Goal: Information Seeking & Learning: Check status

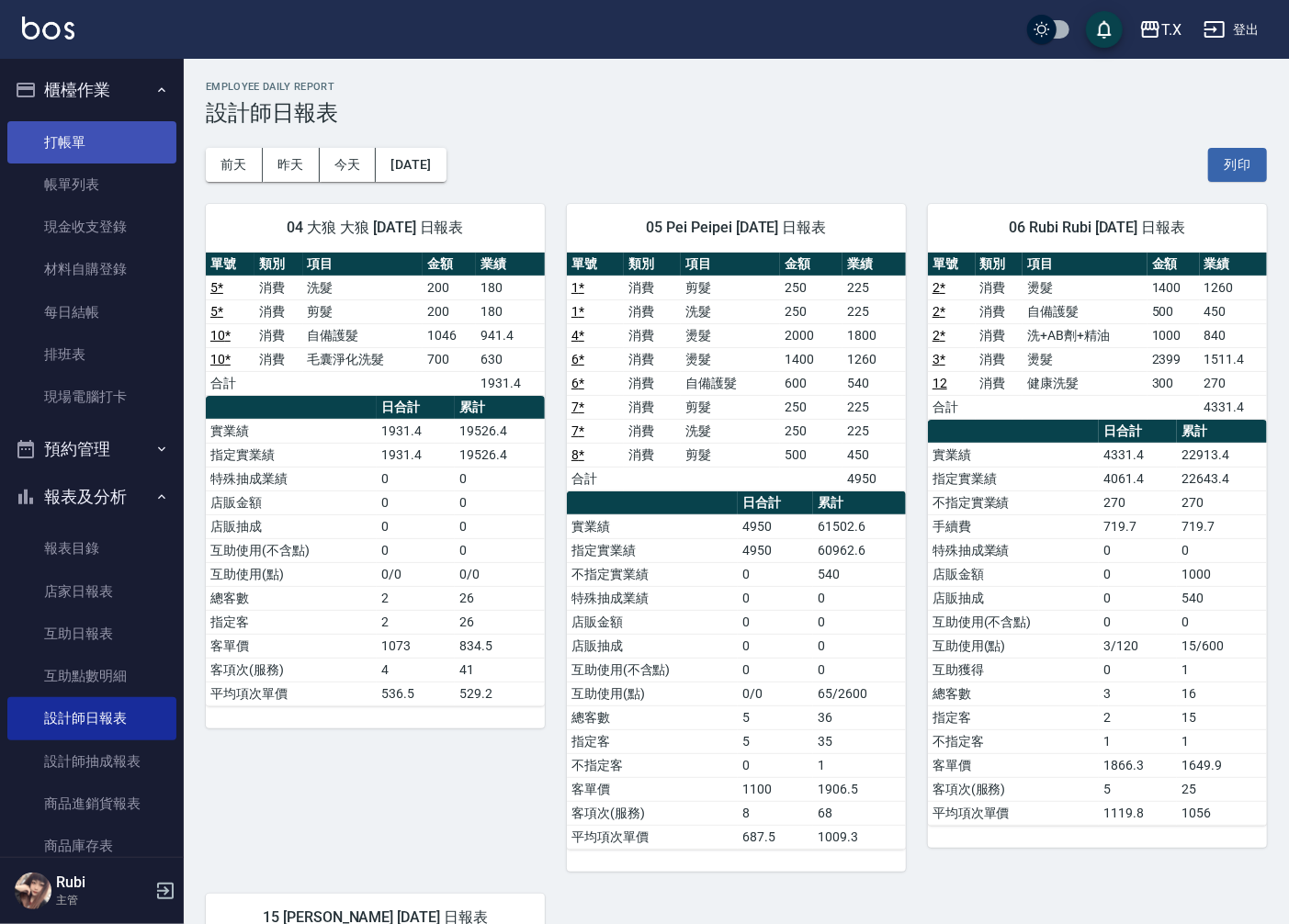
click at [66, 143] on link "打帳單" at bounding box center [91, 142] width 169 height 43
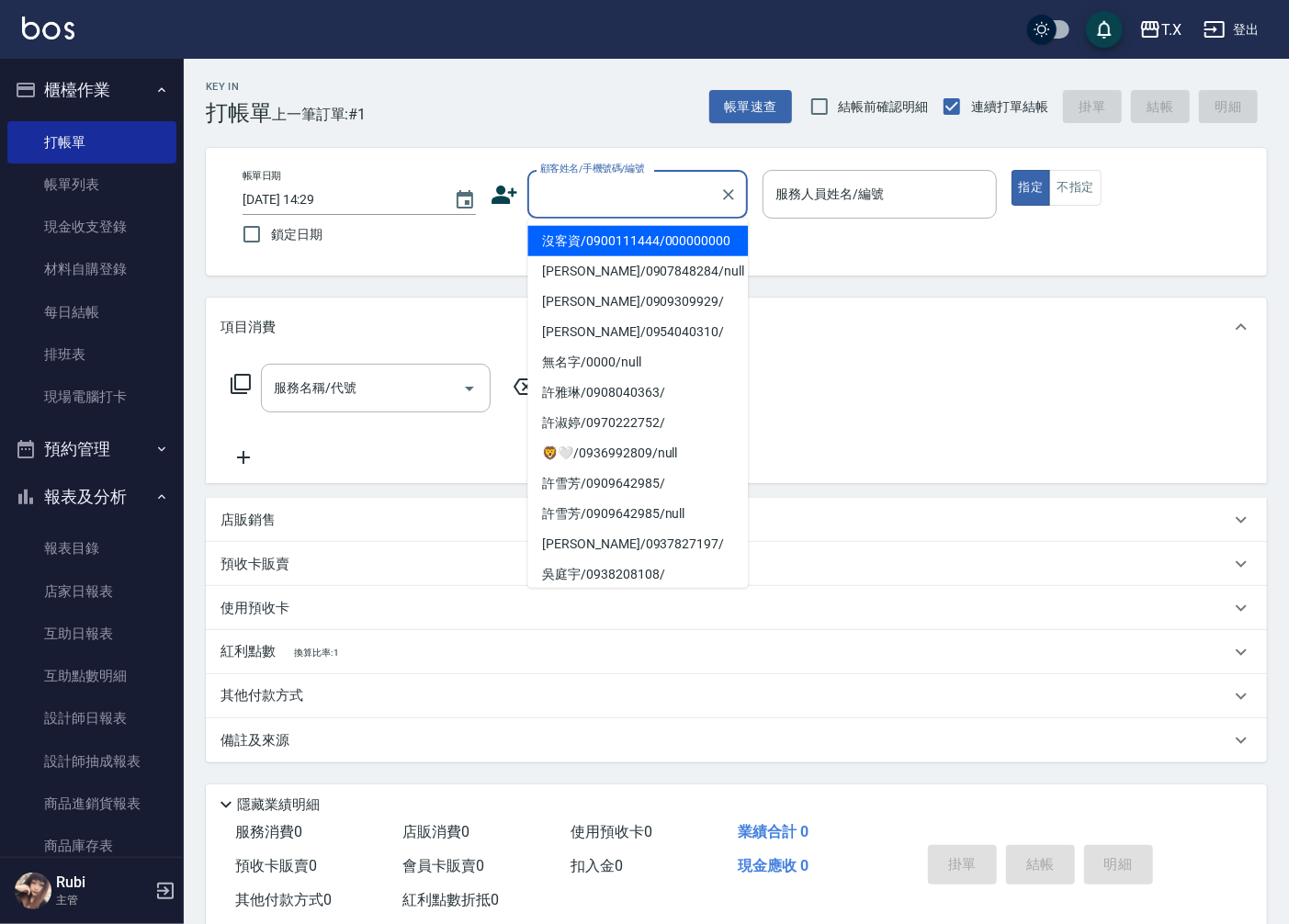
click at [676, 199] on input "顧客姓名/手機號碼/編號" at bounding box center [624, 194] width 177 height 32
click at [647, 241] on li "沒客資/0900111444/000000000" at bounding box center [638, 240] width 221 height 31
type input "沒客資/0900111444/000000000"
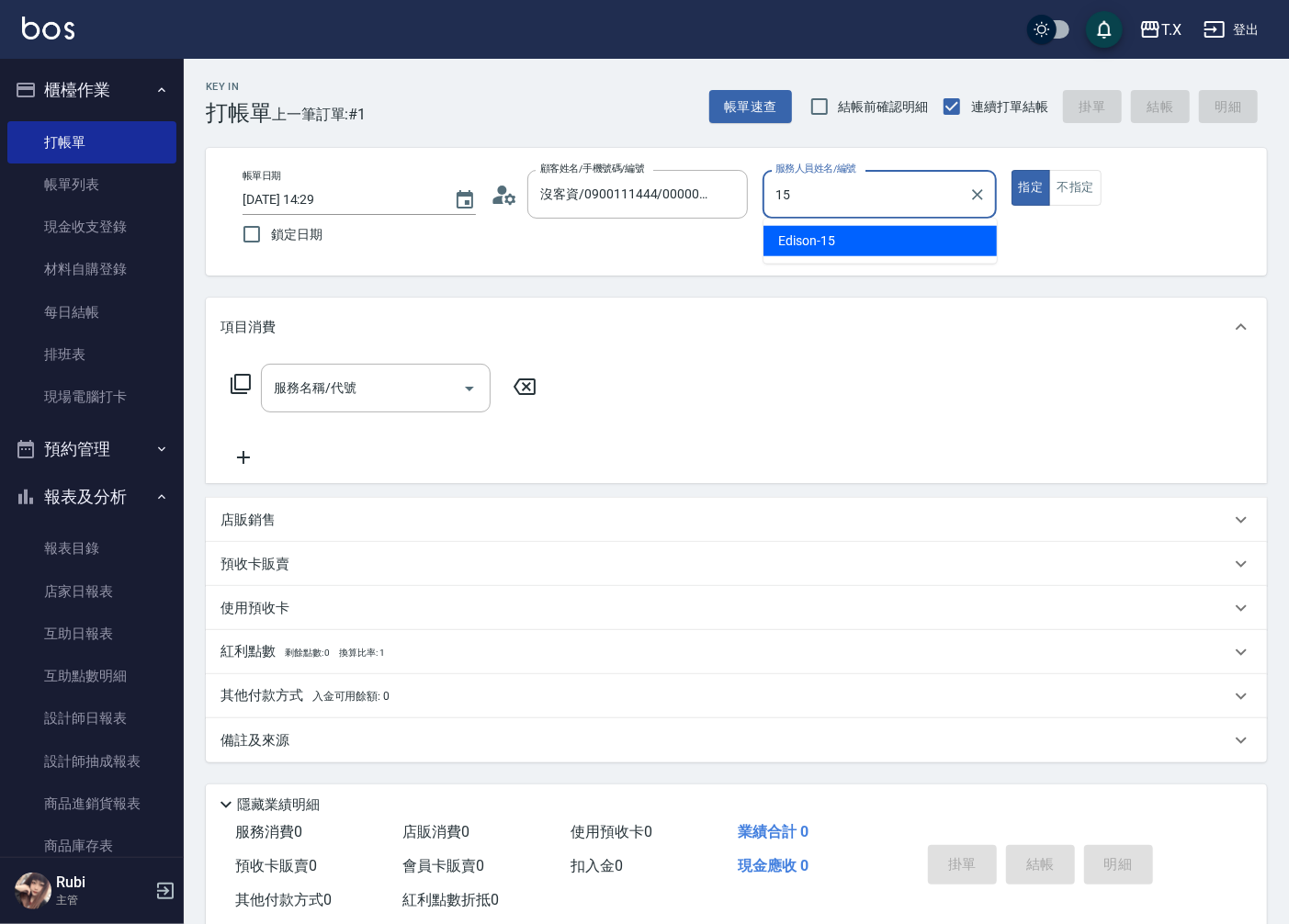
type input "Edison-15"
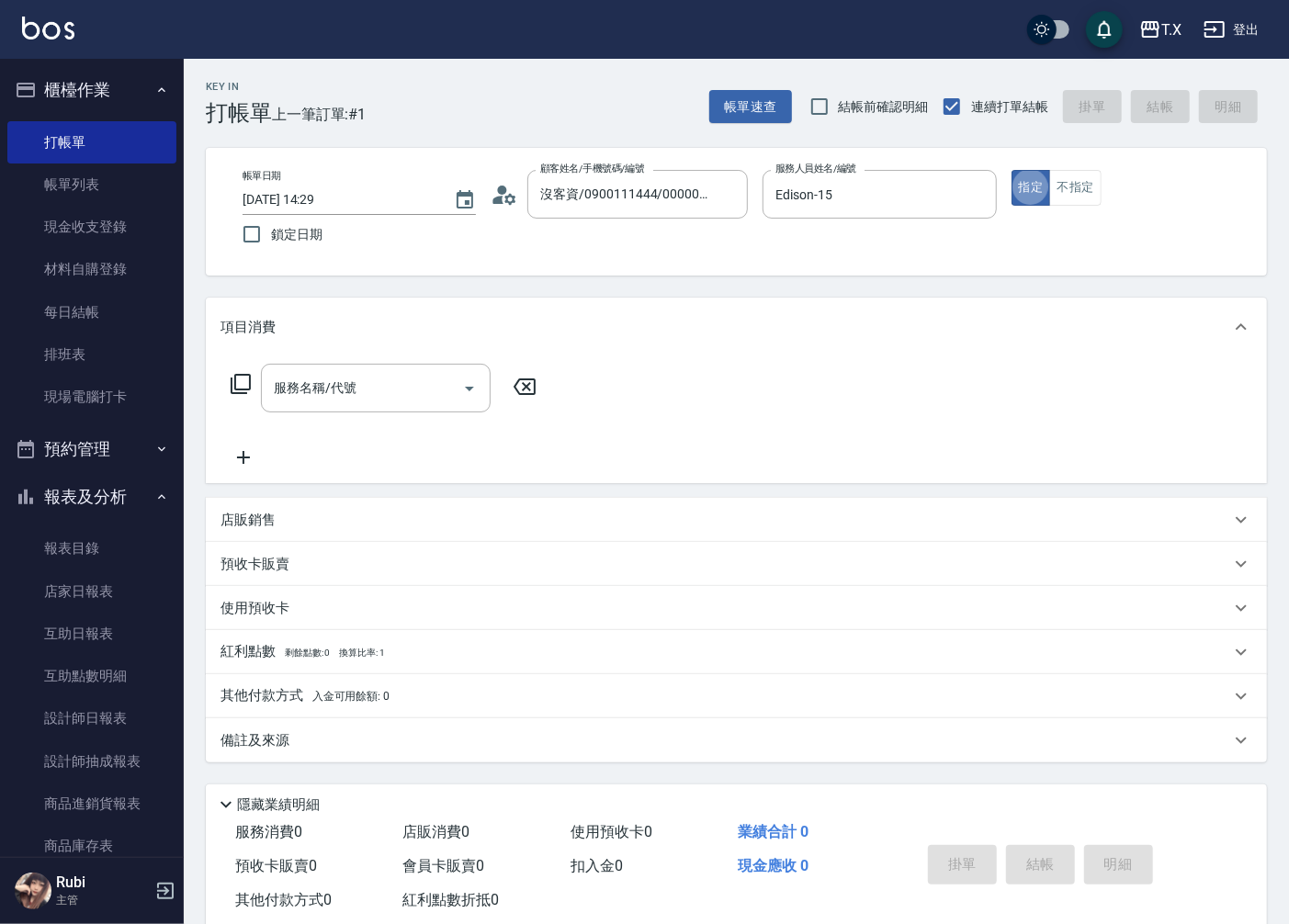
type button "true"
type input "2"
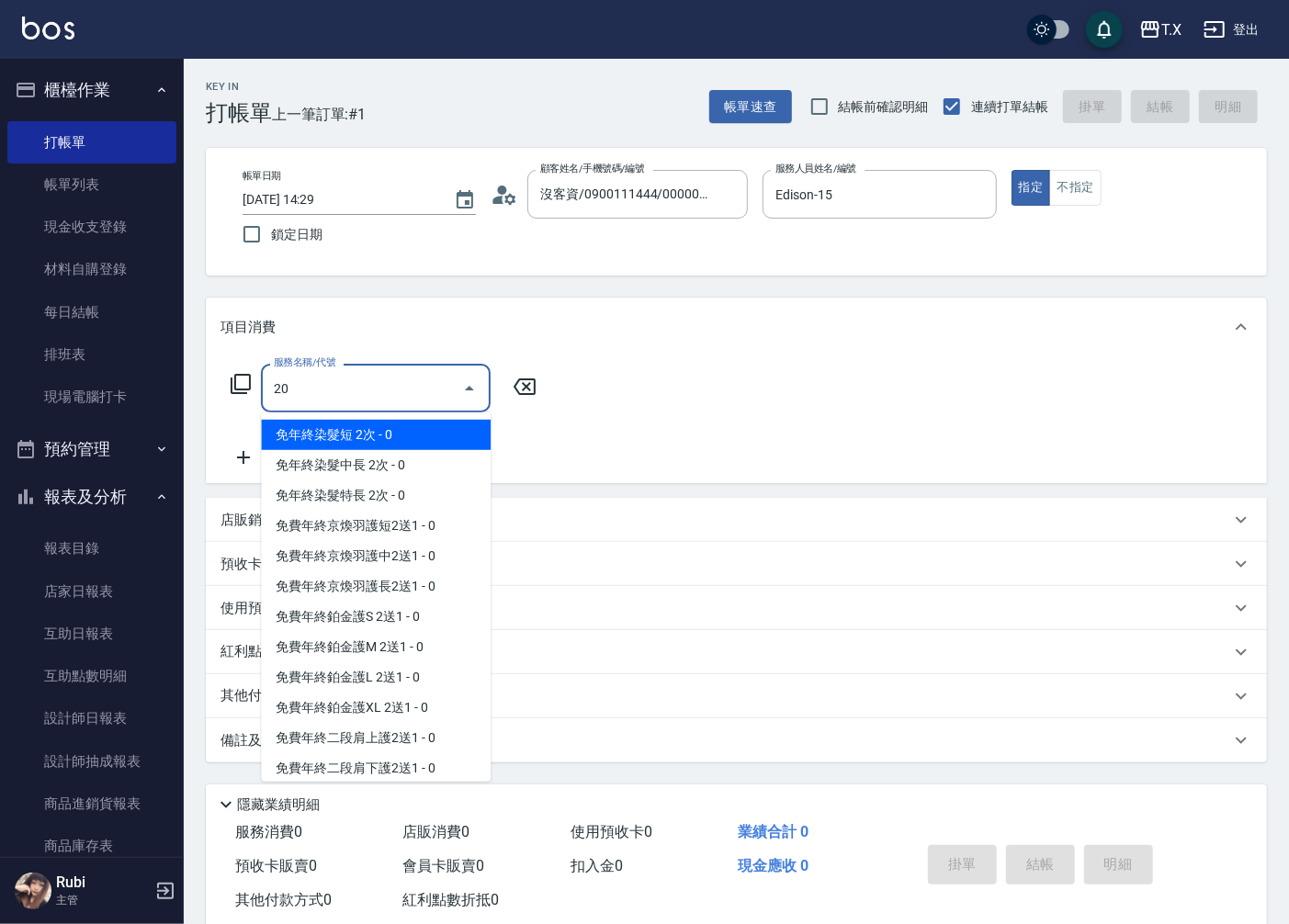
type input "201"
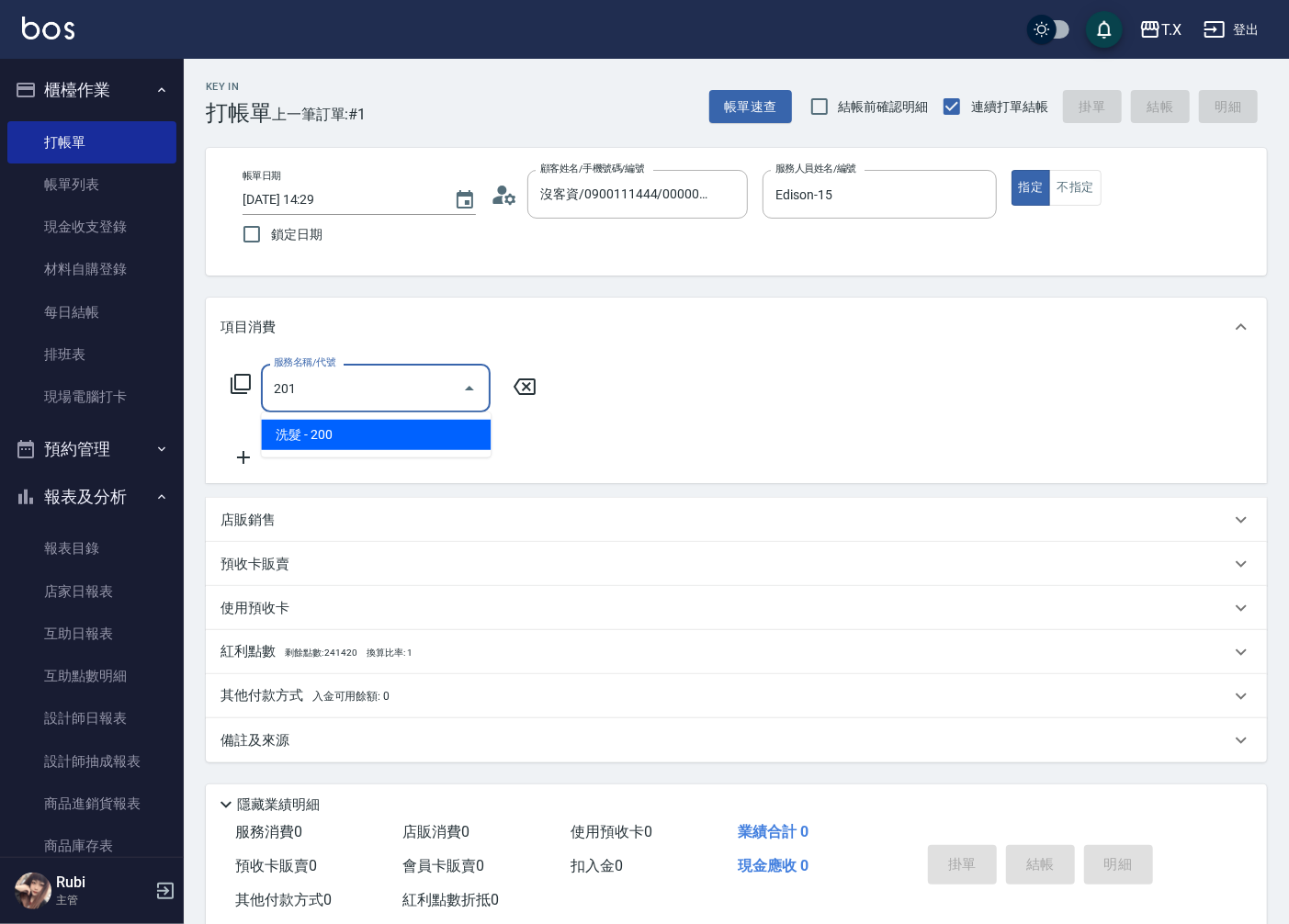
type input "20"
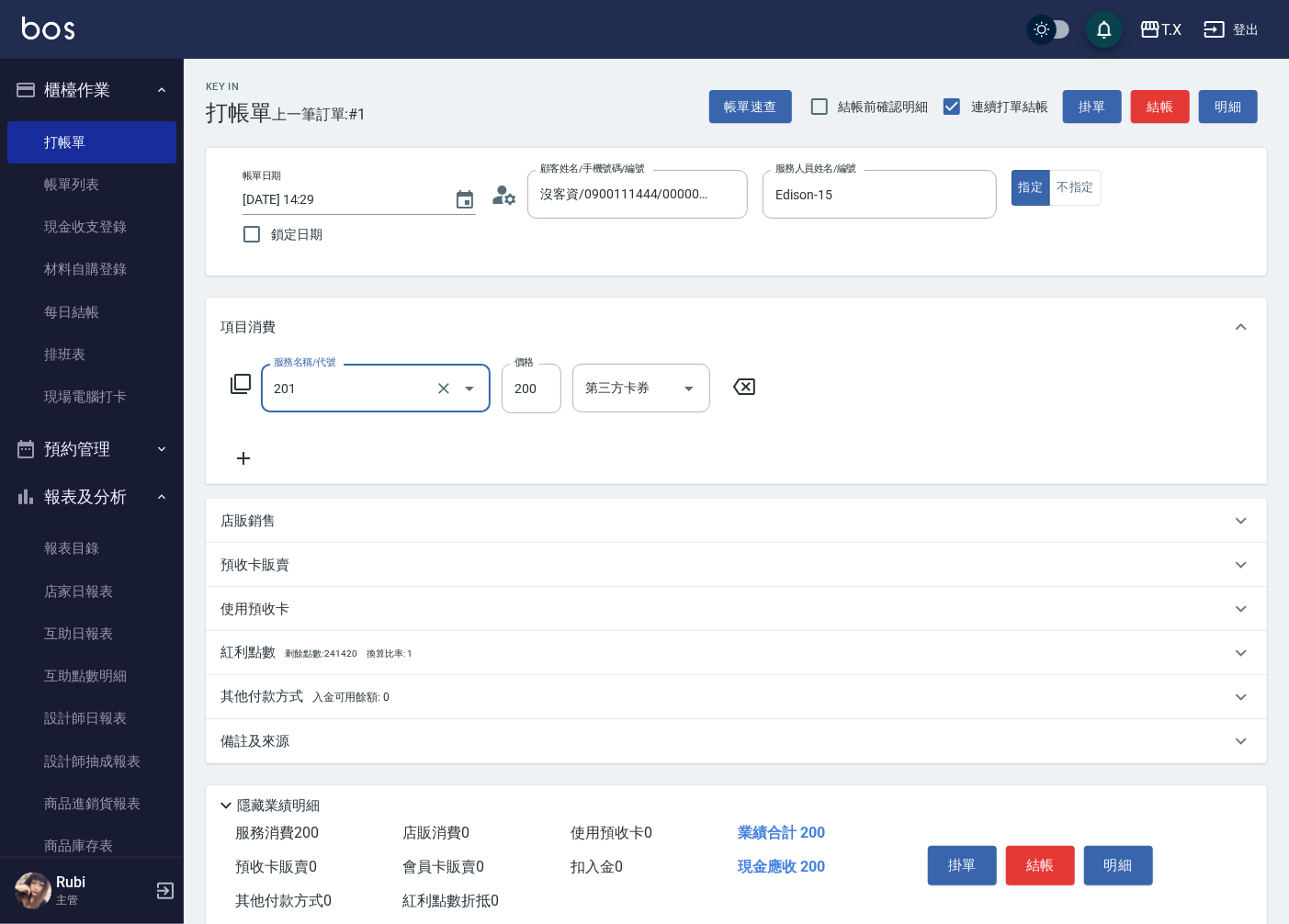
type input "洗髮(201)"
type input "0"
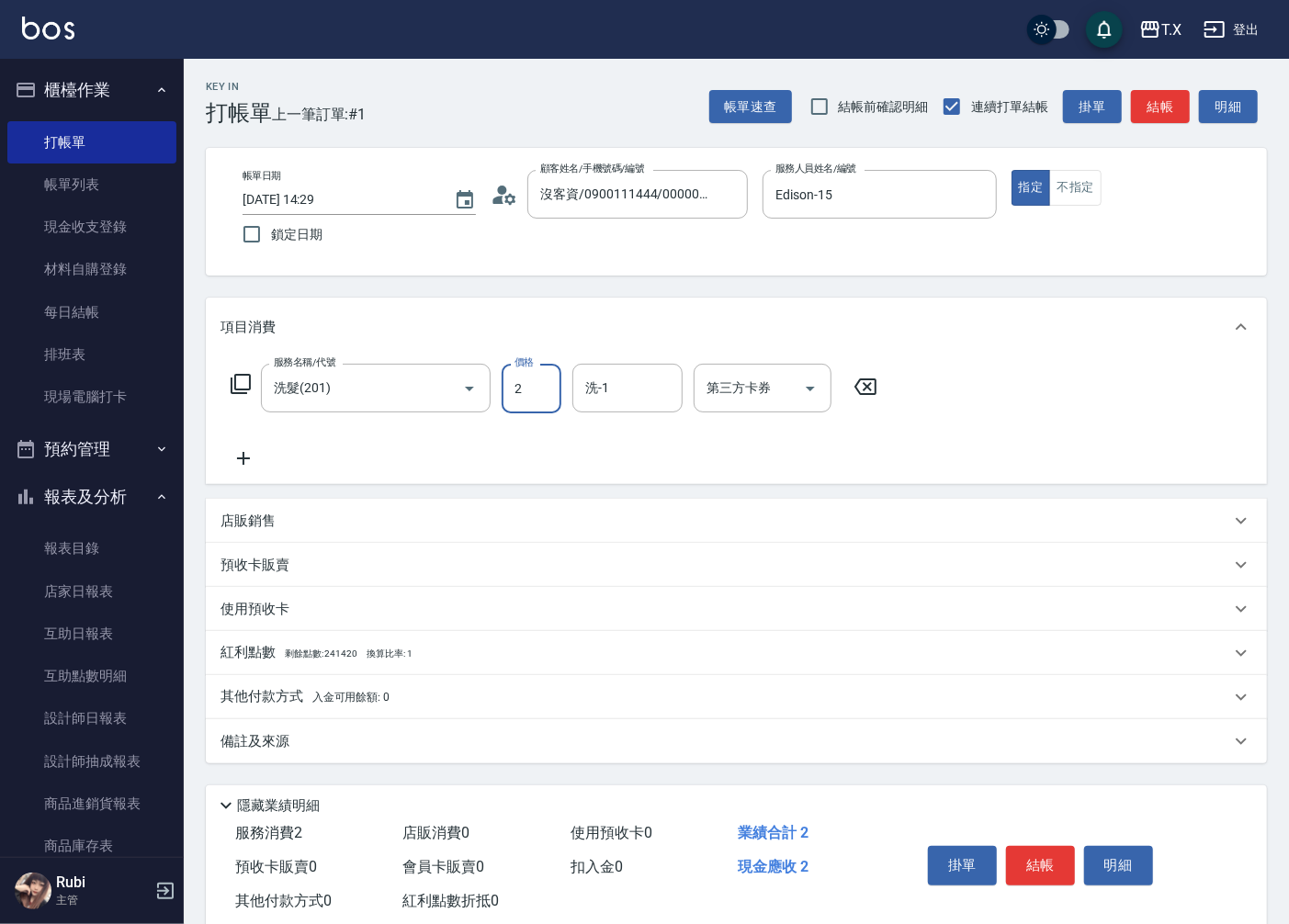
type input "25"
type input "20"
type input "250"
type input "vivi-13"
click at [1149, 113] on button "結帳" at bounding box center [1160, 107] width 59 height 34
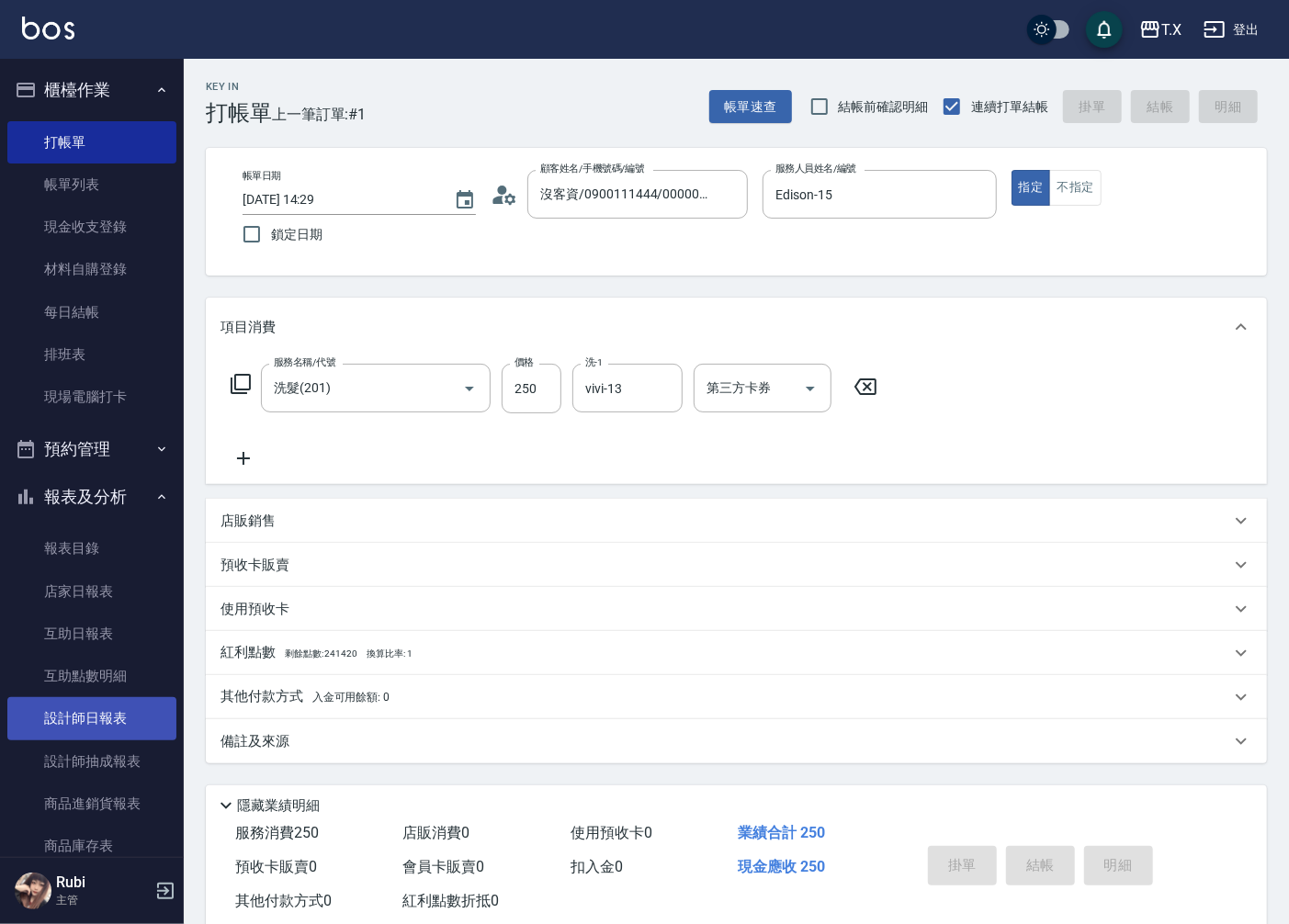
type input "[DATE] 14:30"
type input "0"
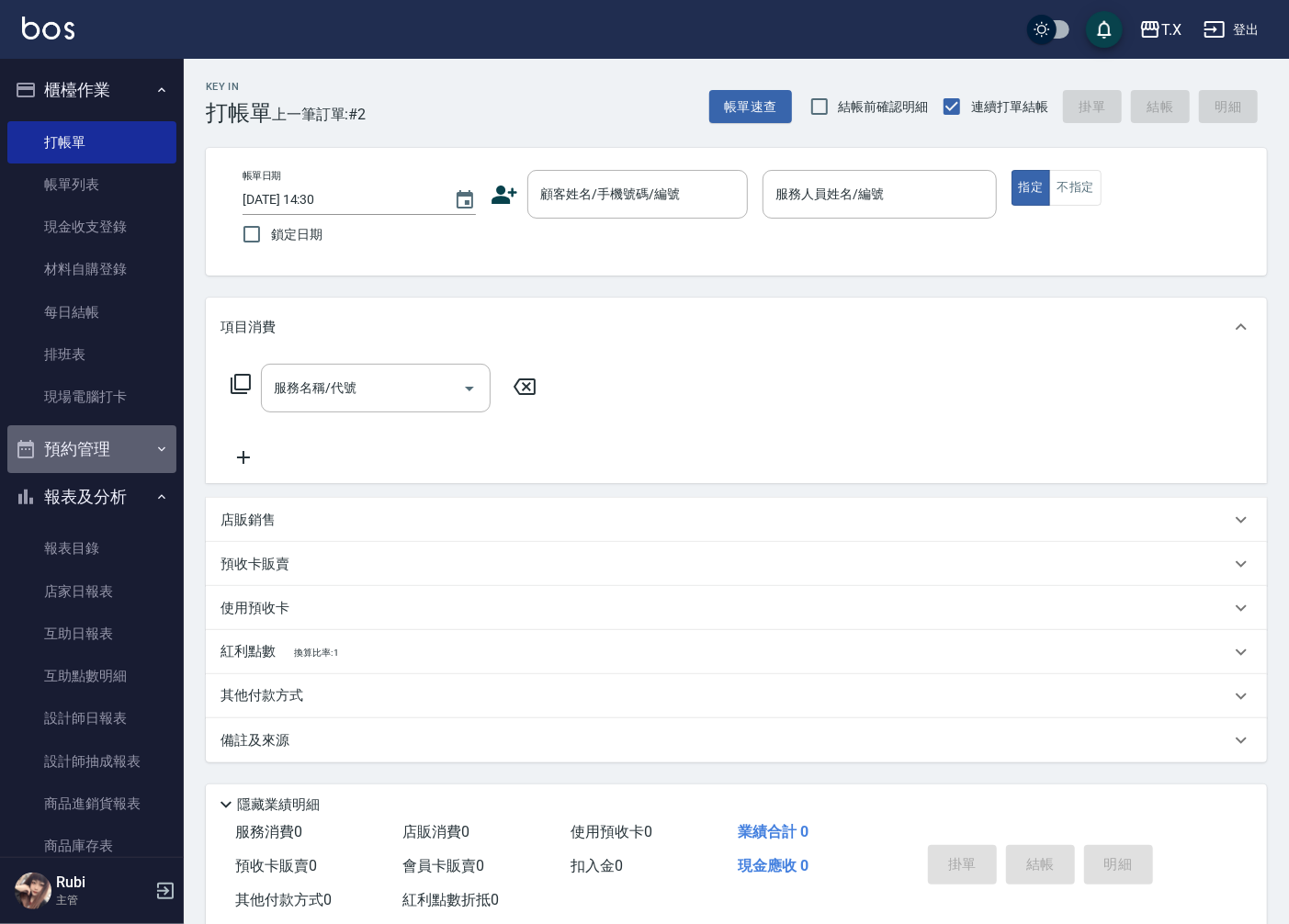
click at [103, 452] on button "預約管理" at bounding box center [91, 449] width 169 height 48
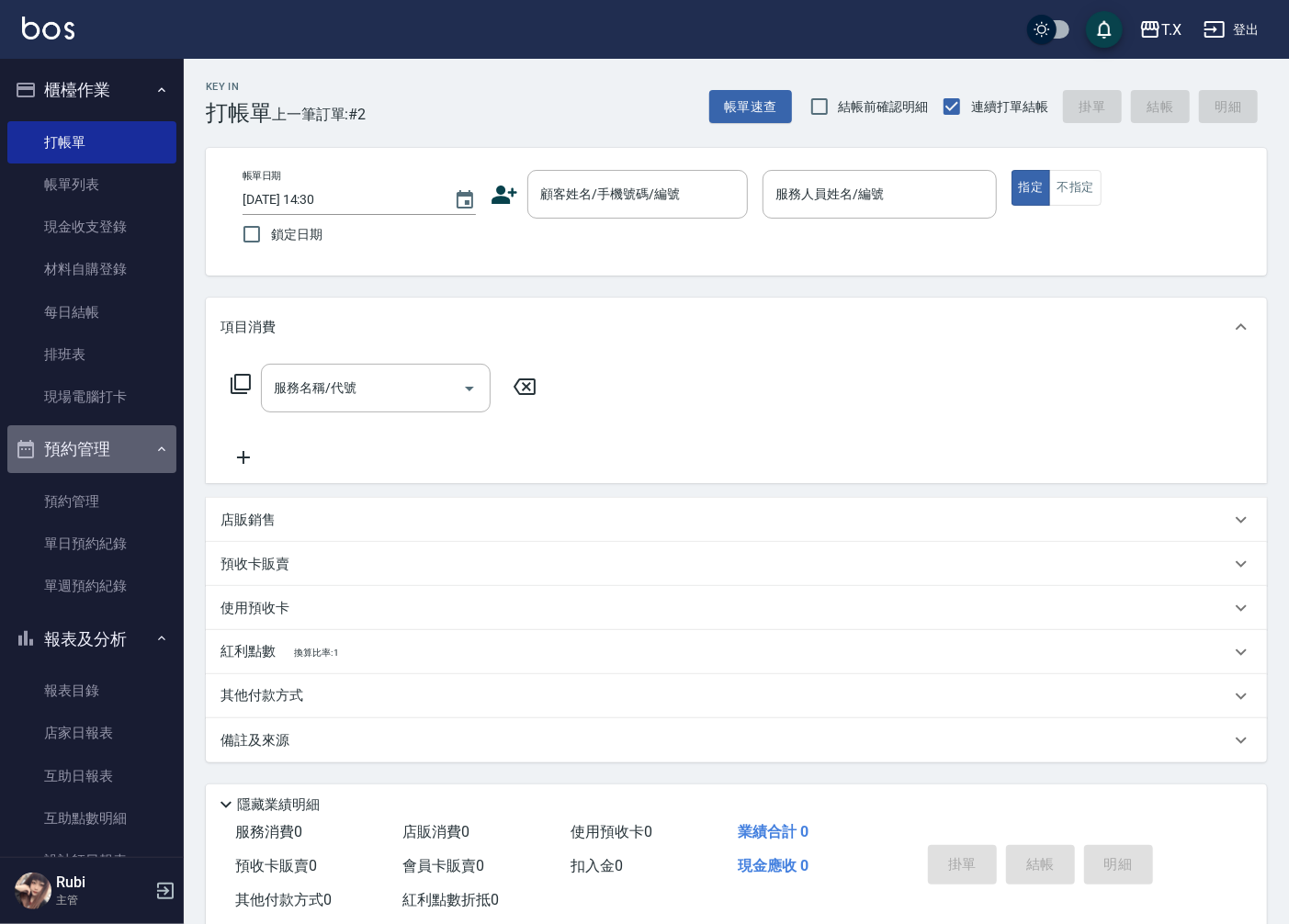
click at [103, 452] on button "預約管理" at bounding box center [91, 449] width 169 height 48
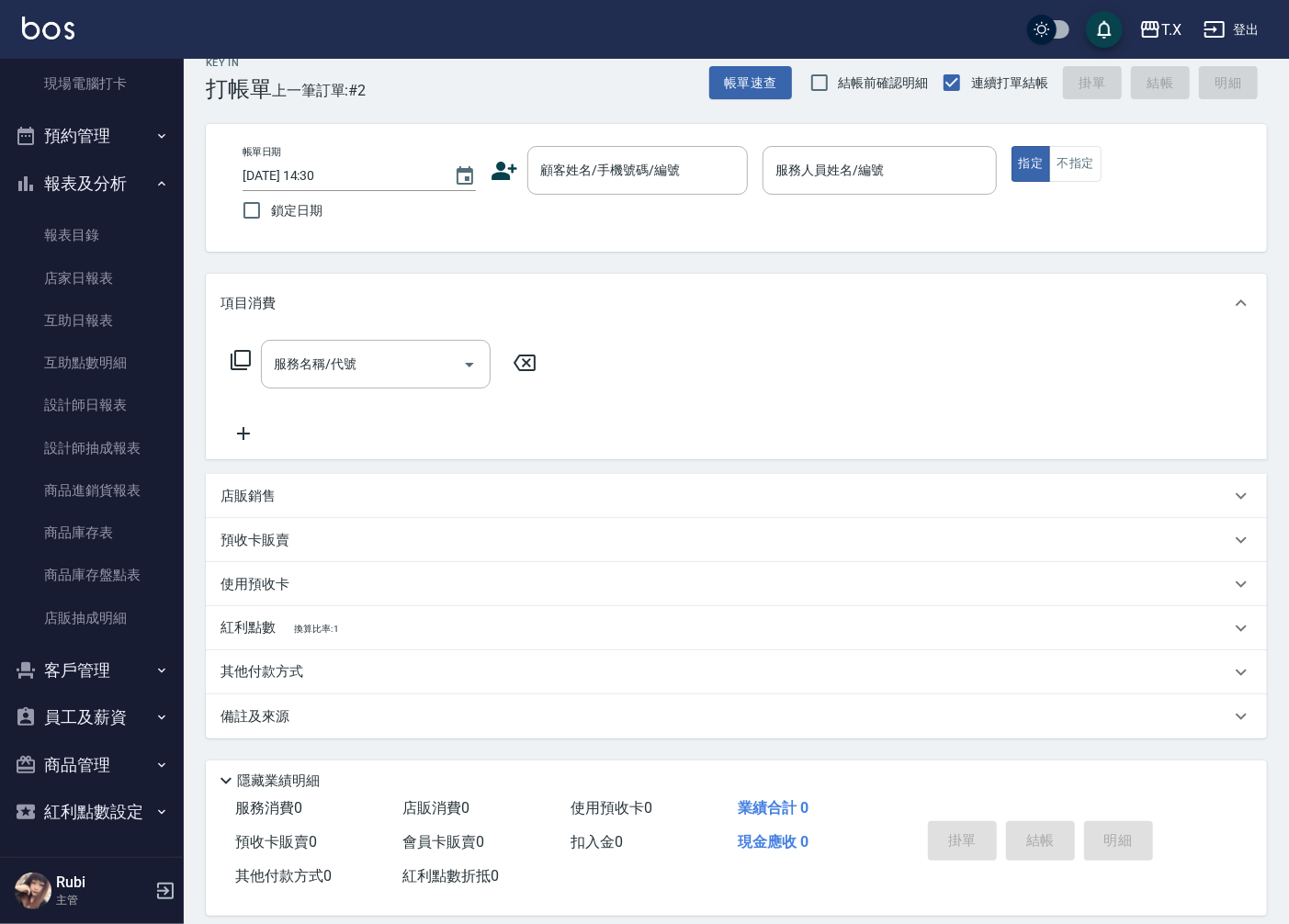
scroll to position [43, 0]
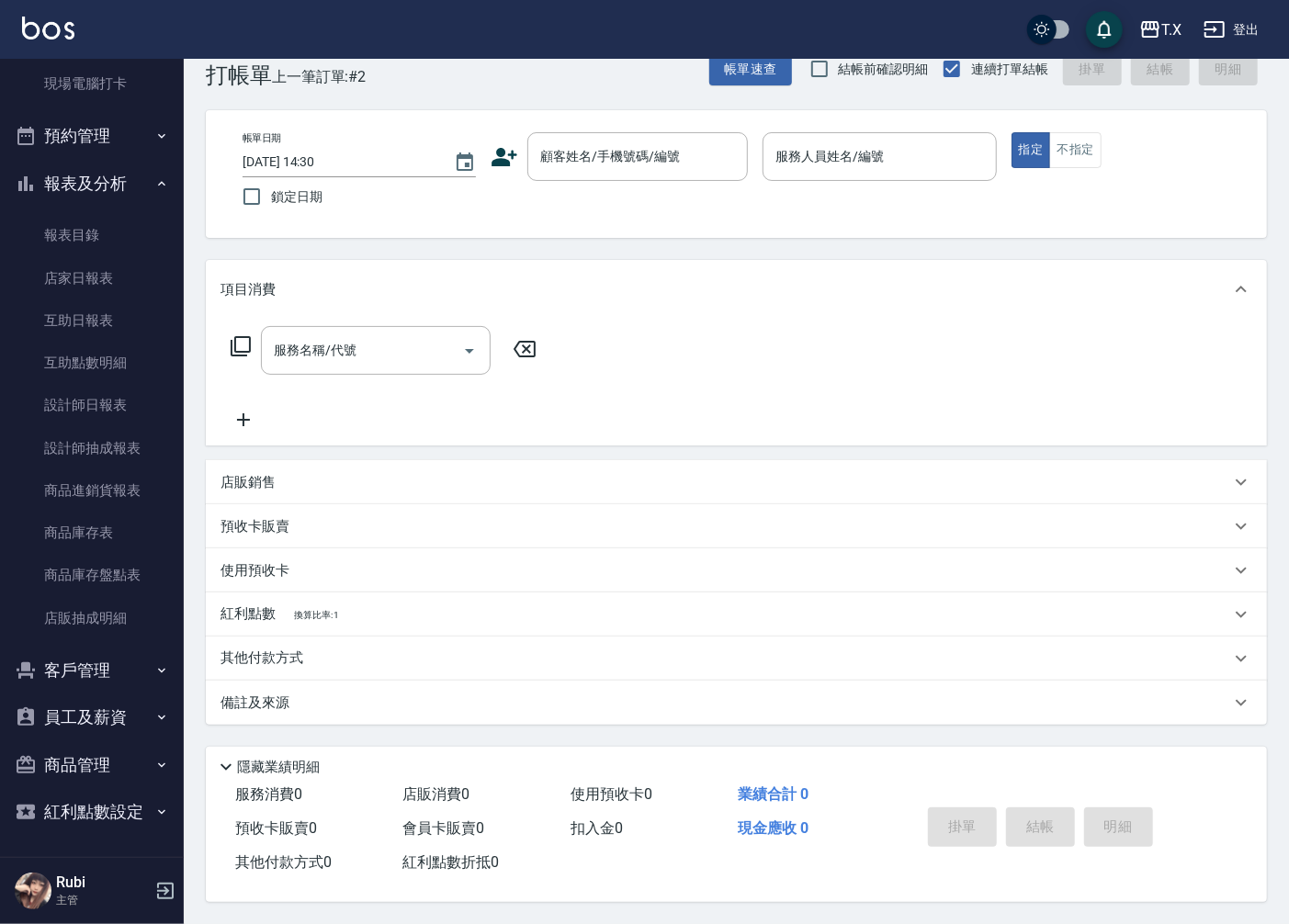
click at [81, 665] on button "客戶管理" at bounding box center [91, 671] width 169 height 48
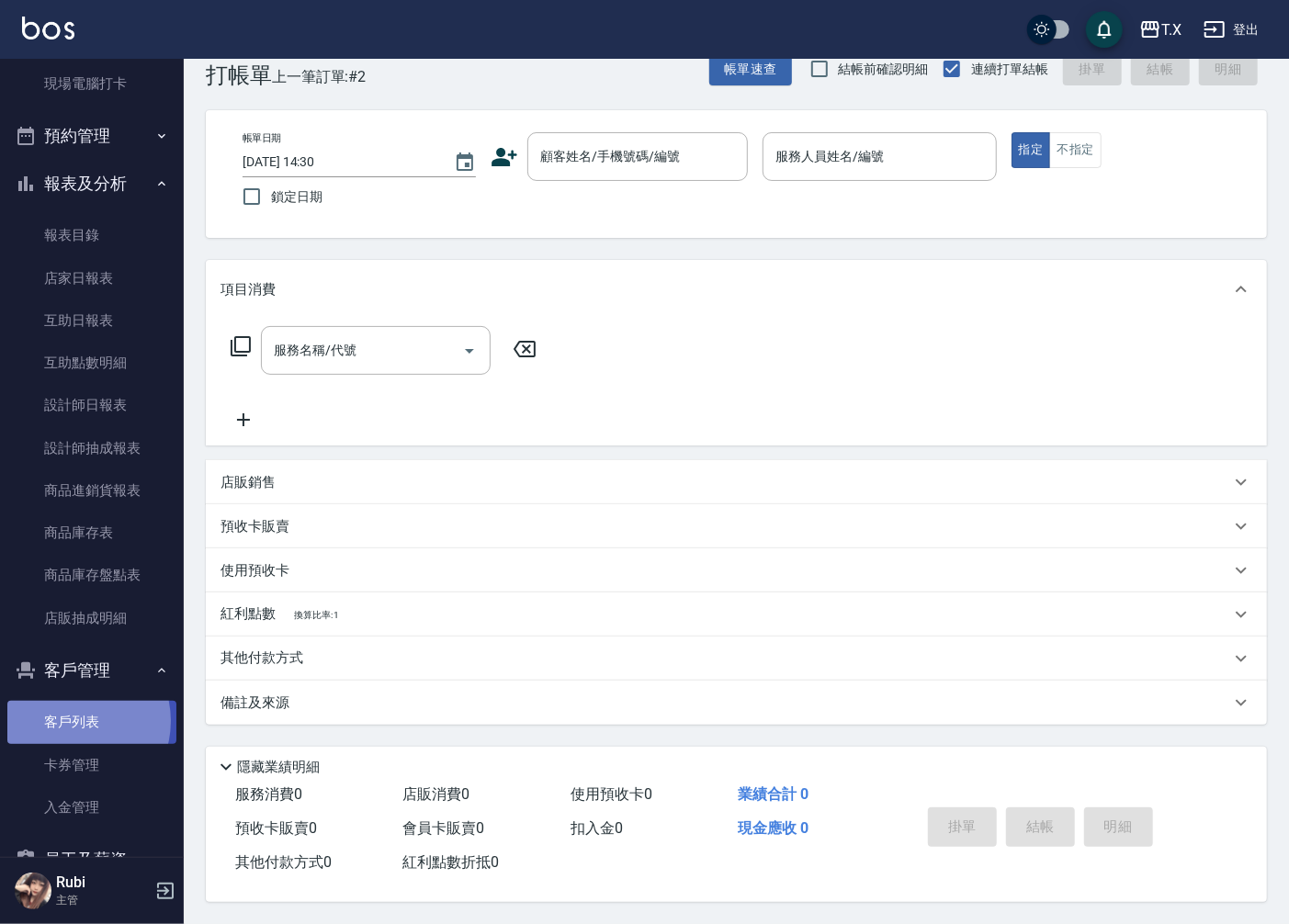
click at [72, 721] on link "客戶列表" at bounding box center [91, 721] width 169 height 43
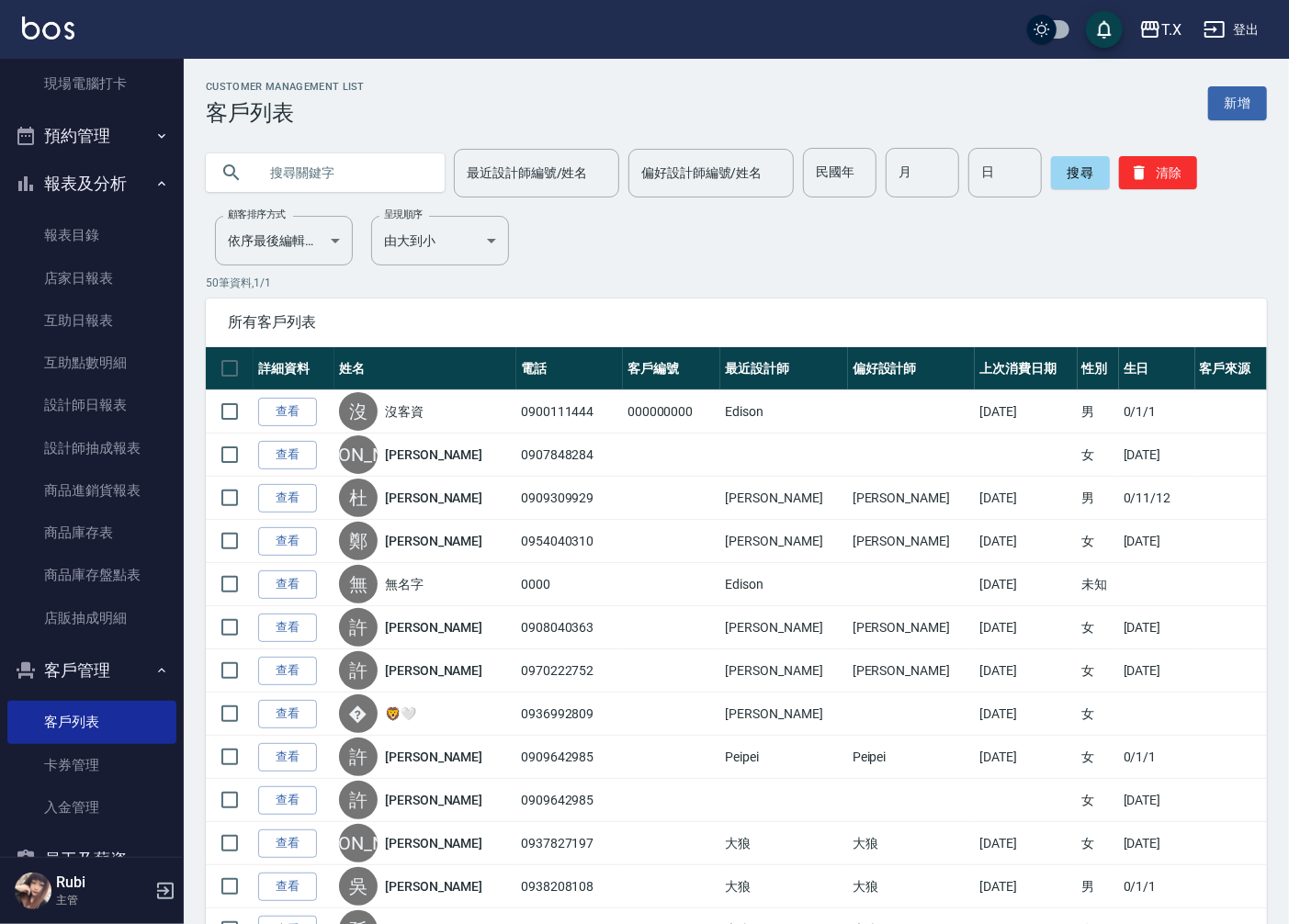
click at [369, 186] on input "text" at bounding box center [344, 173] width 173 height 50
type input "王"
type input "[PERSON_NAME]"
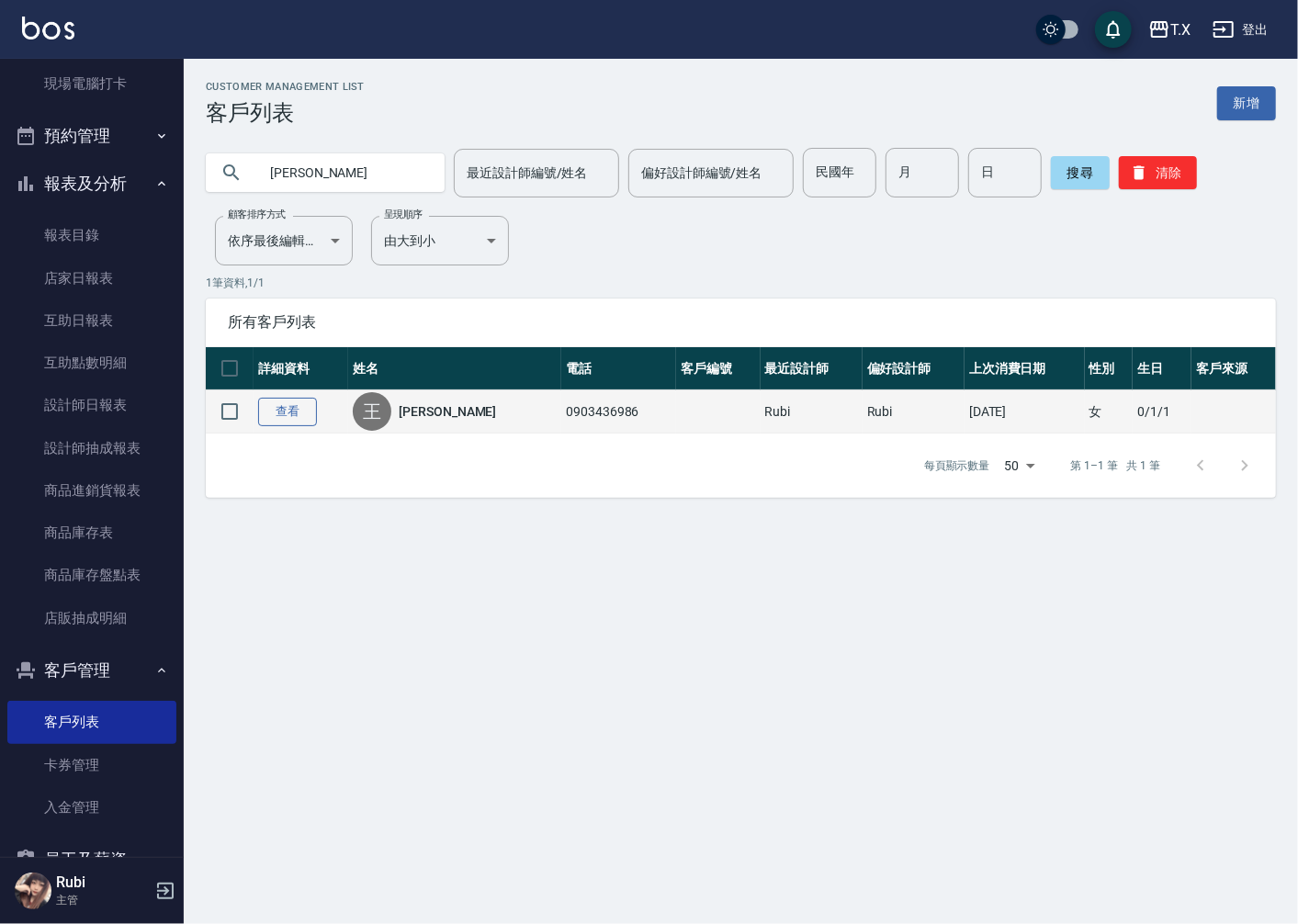
click at [298, 398] on link "查看" at bounding box center [287, 411] width 59 height 29
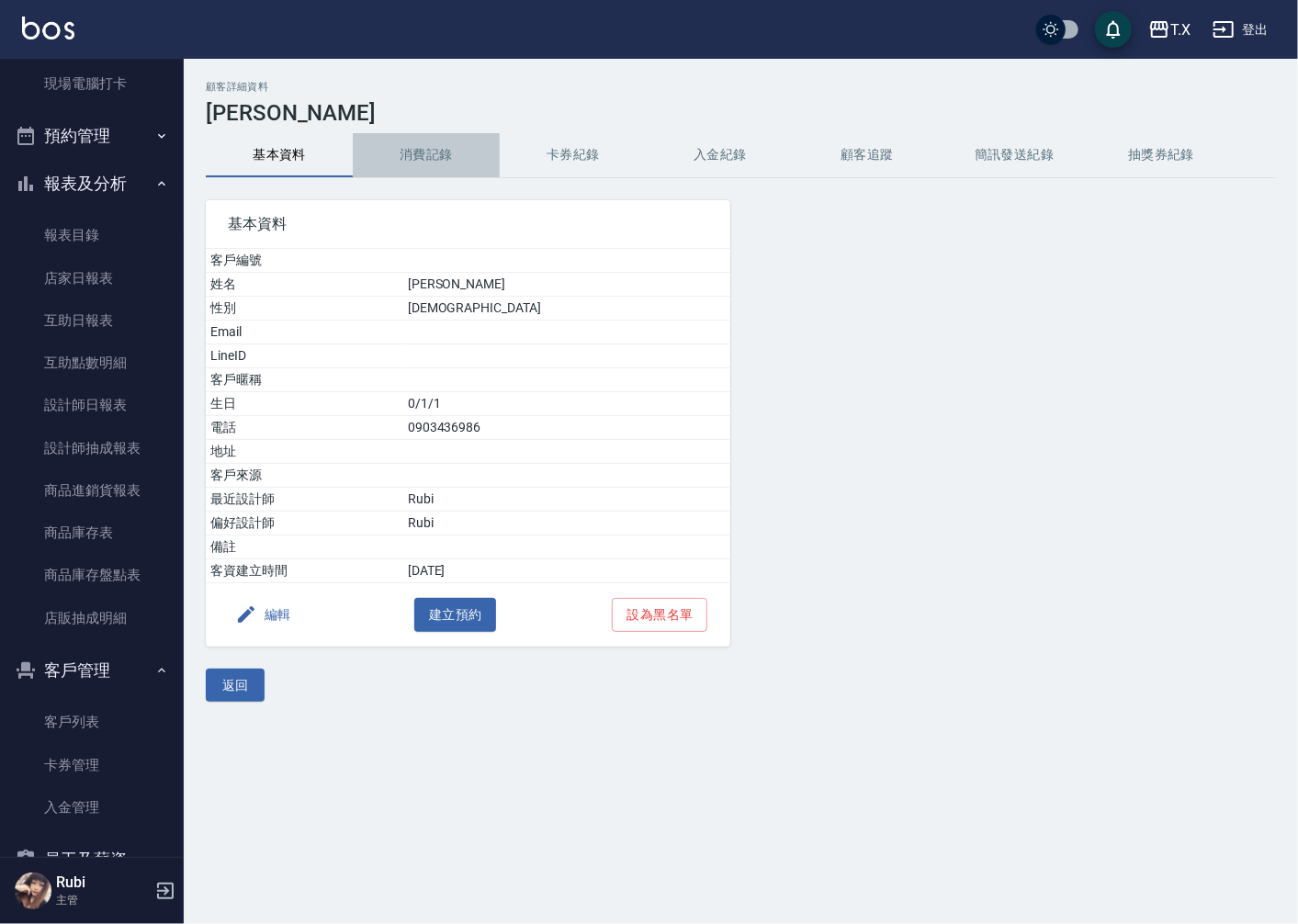
click at [406, 143] on button "消費記錄" at bounding box center [426, 155] width 147 height 44
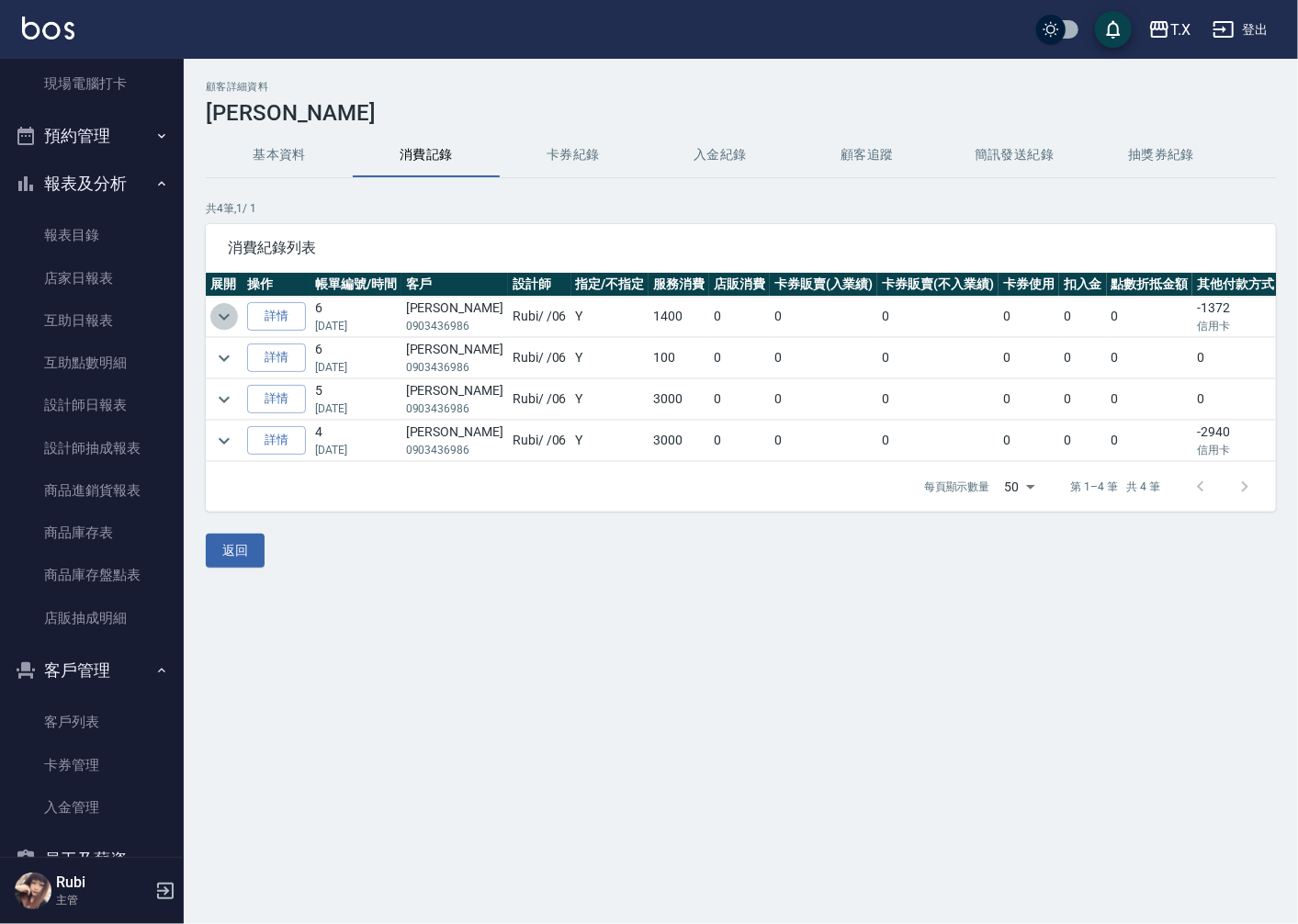
click at [232, 320] on icon "expand row" at bounding box center [225, 317] width 22 height 22
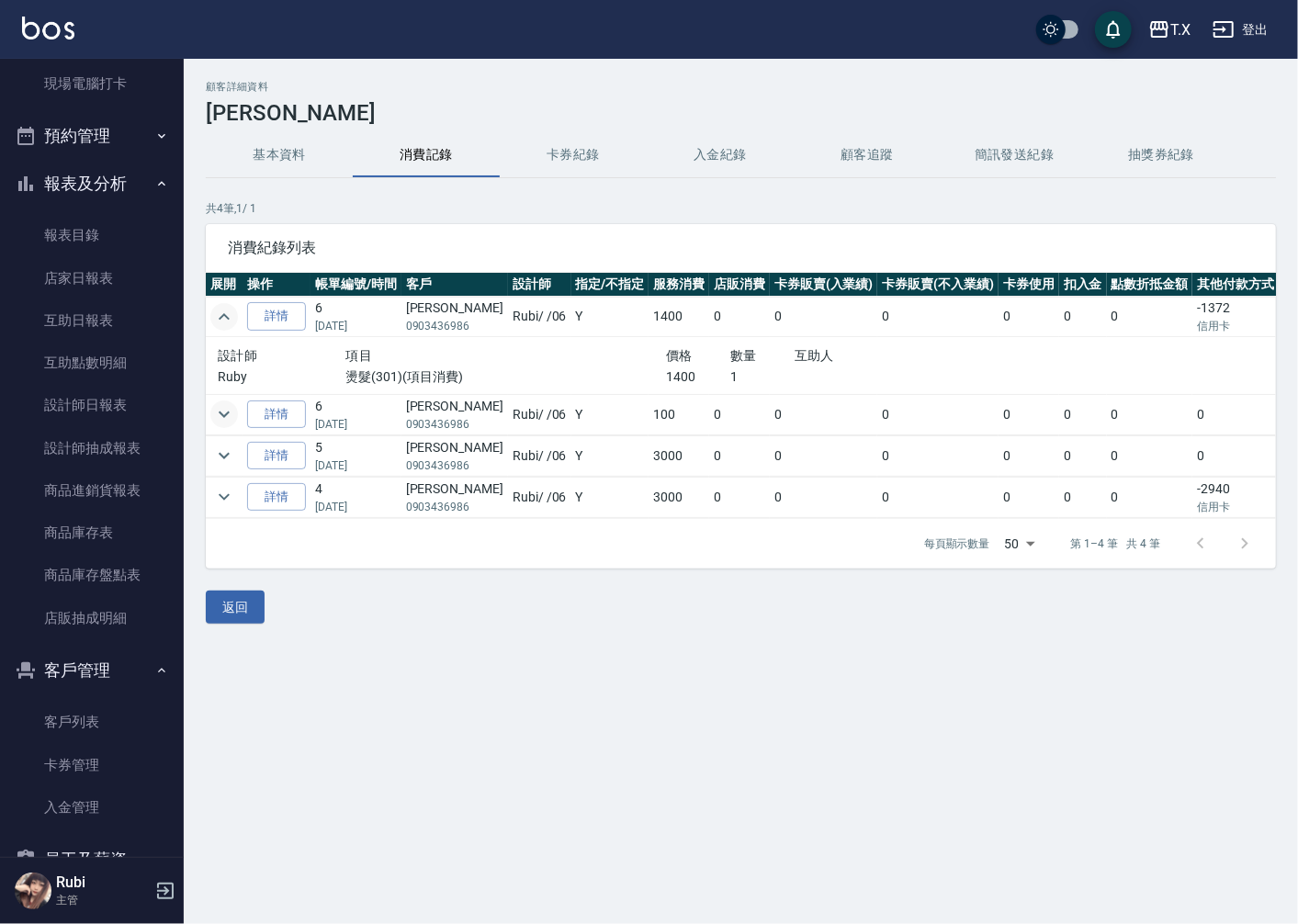
click at [222, 418] on icon "expand row" at bounding box center [225, 414] width 22 height 22
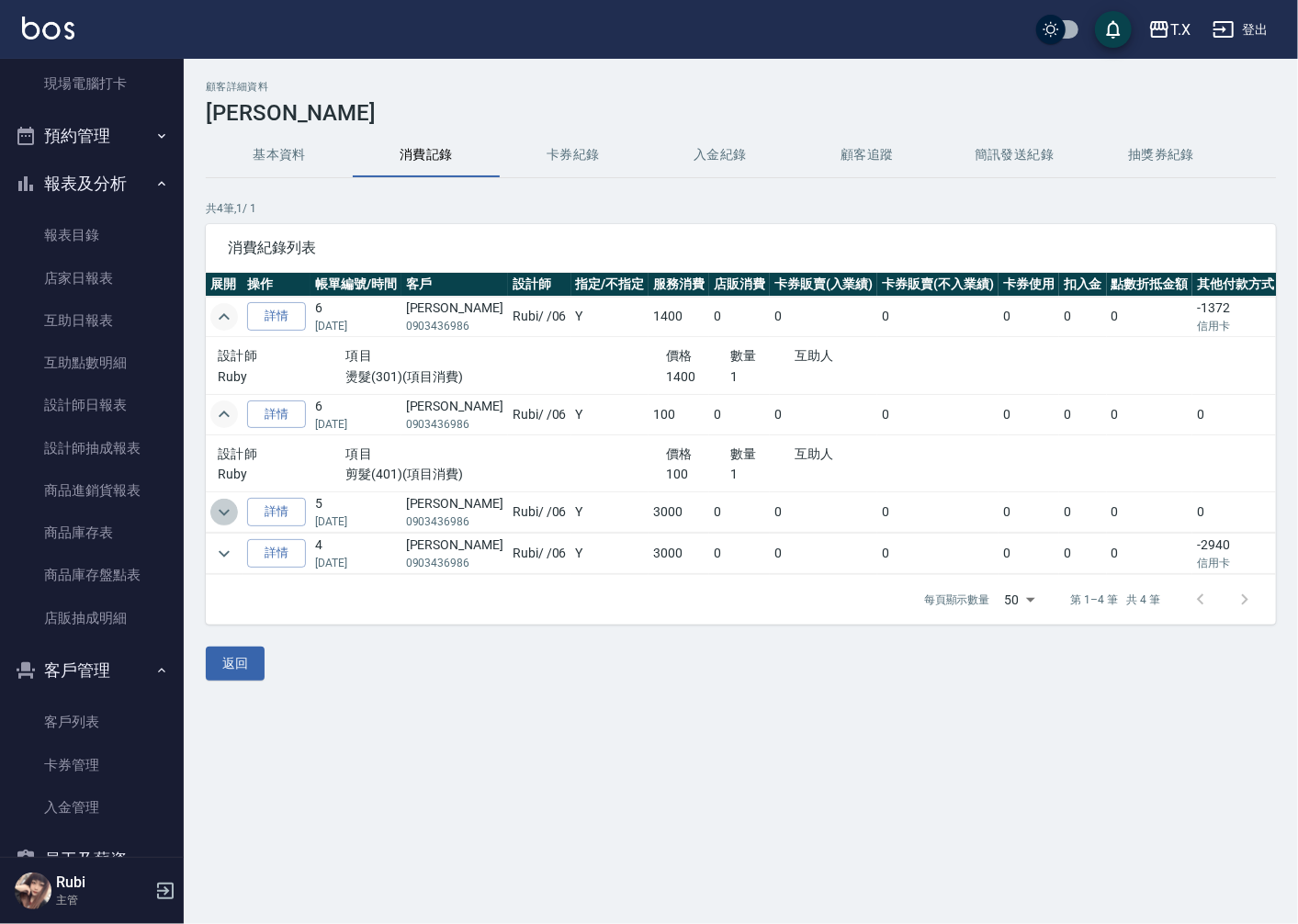
click at [231, 508] on icon "expand row" at bounding box center [225, 513] width 22 height 22
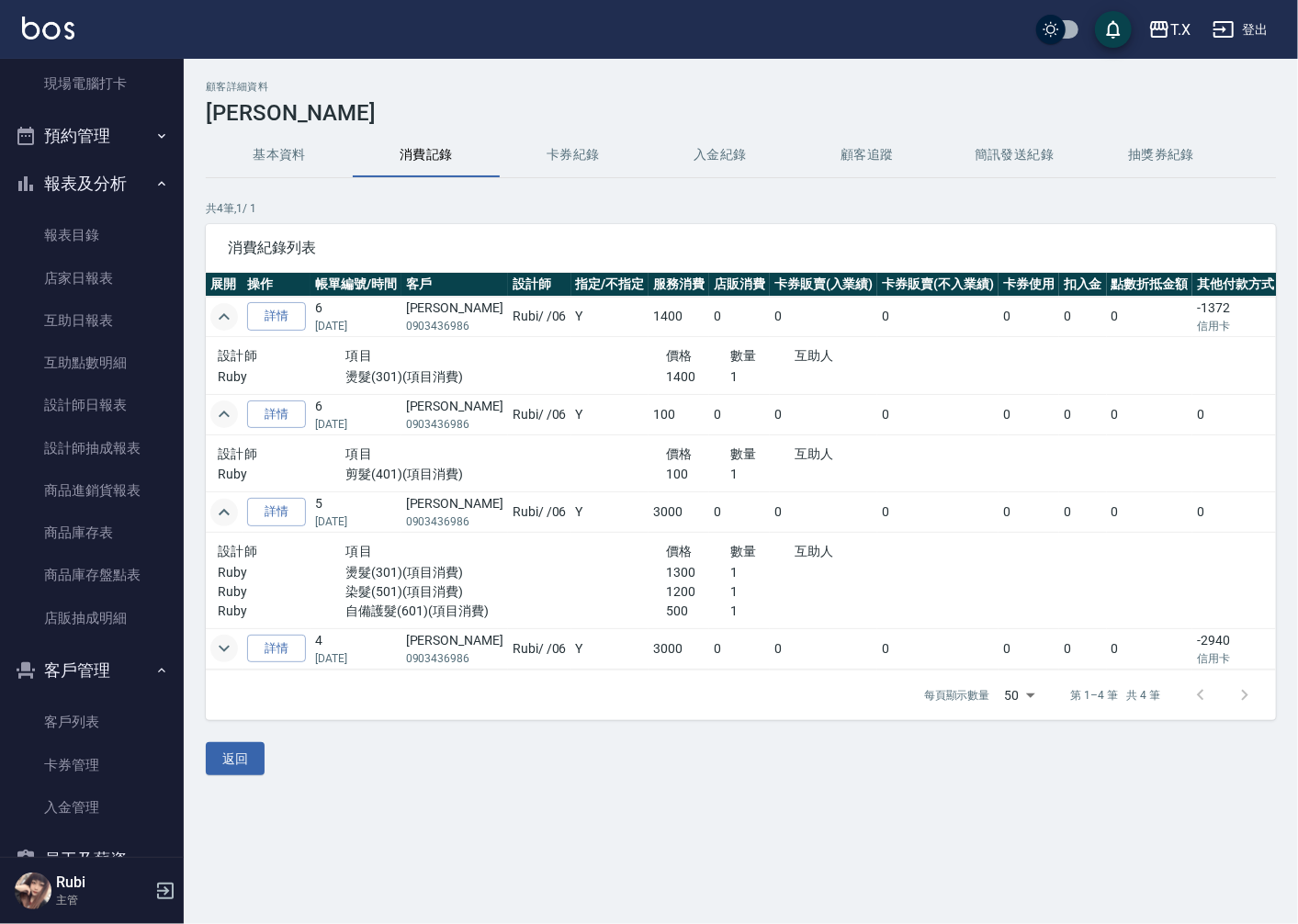
click at [218, 648] on icon "expand row" at bounding box center [225, 649] width 22 height 22
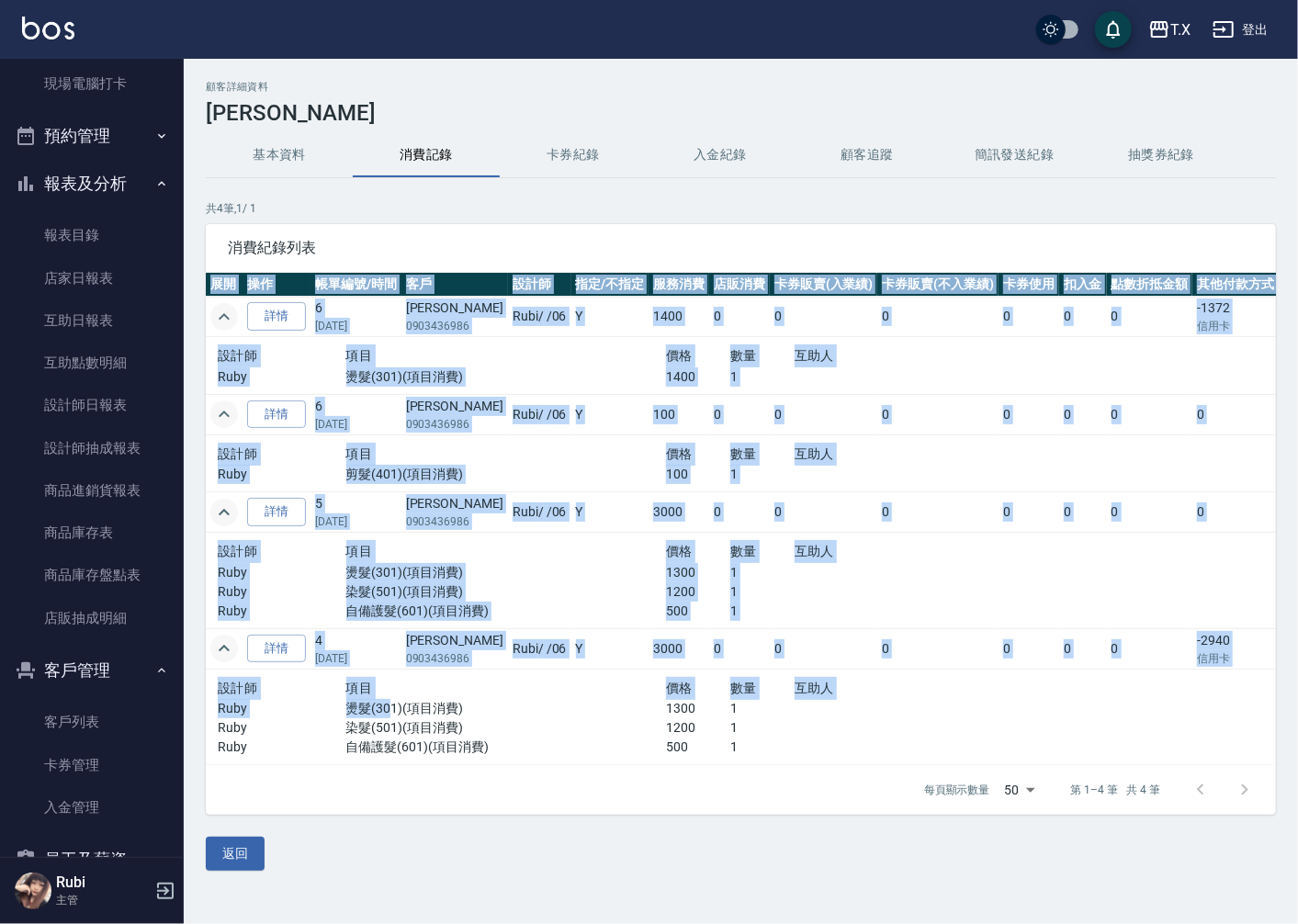
drag, startPoint x: 383, startPoint y: 704, endPoint x: 451, endPoint y: 766, distance: 92.0
click at [451, 765] on div "展開 操作 帳單編號/時間 客戶 設計師 指定/不指定 服務消費 店販消費 卡券販賣(入業績) 卡券販賣(不入業績) 卡券使用 扣入金 點數折抵金額 其他付款…" at bounding box center [740, 520] width 1070 height 493
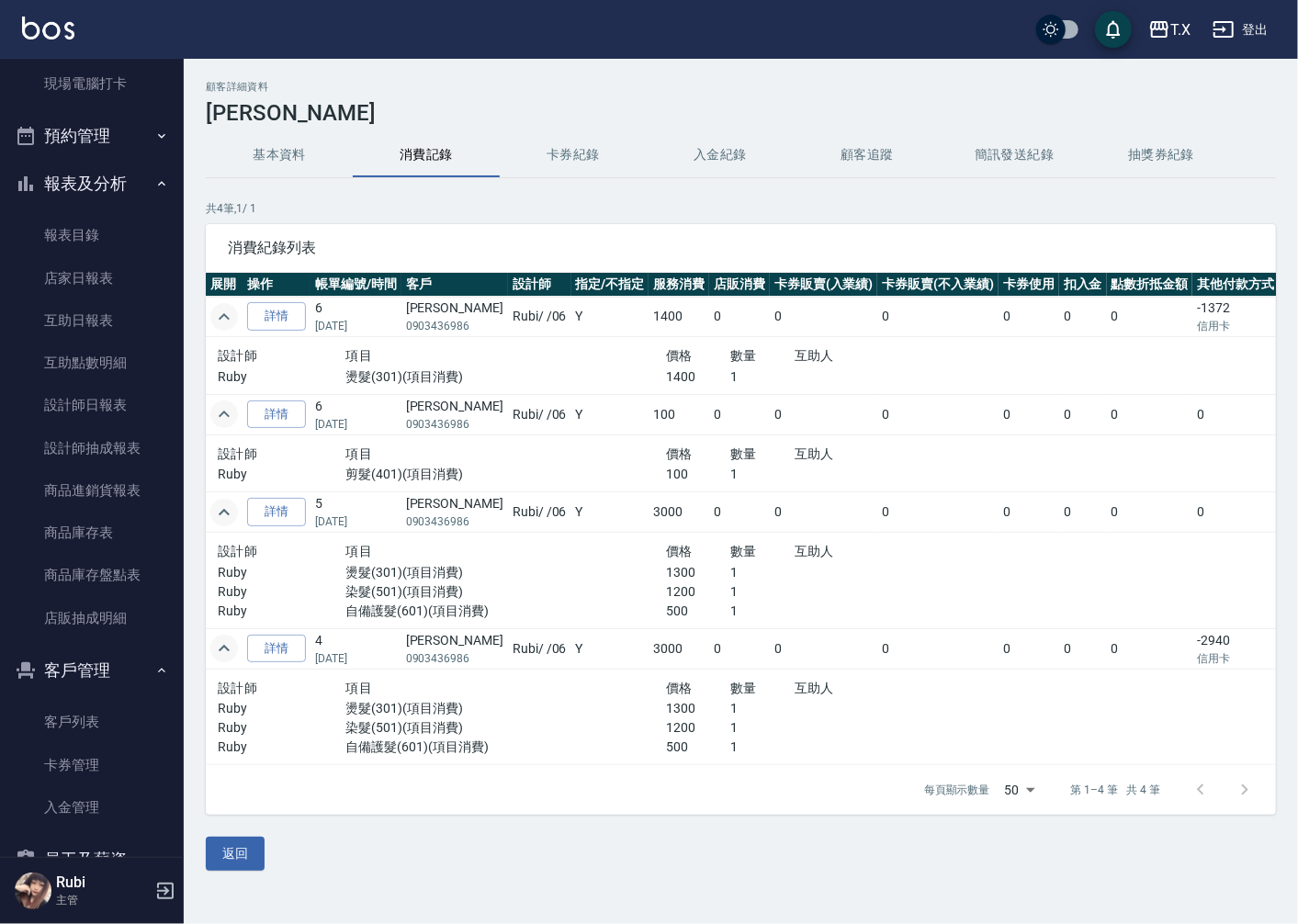
click at [484, 837] on div "顧客詳細資料 [PERSON_NAME] 基本資料 消費記錄 卡券紀錄 入金紀錄 顧客追蹤 簡訊發送紀錄 抽獎券紀錄 共 4 筆, 1 / 1 消費紀錄列表 …" at bounding box center [741, 475] width 1115 height 790
drag, startPoint x: 451, startPoint y: 754, endPoint x: 433, endPoint y: 710, distance: 47.5
click at [433, 710] on div "設計師 項目 價格 數量 互助人 Ruby 燙髮(301)(項目消費) 1300 1 Ruby 染髮(501)(項目消費) 1200 1 Ruby 自備護髮(…" at bounding box center [602, 716] width 769 height 80
click at [407, 699] on p "燙髮(301)(項目消費)" at bounding box center [507, 708] width 321 height 19
drag, startPoint x: 407, startPoint y: 699, endPoint x: 459, endPoint y: 759, distance: 79.4
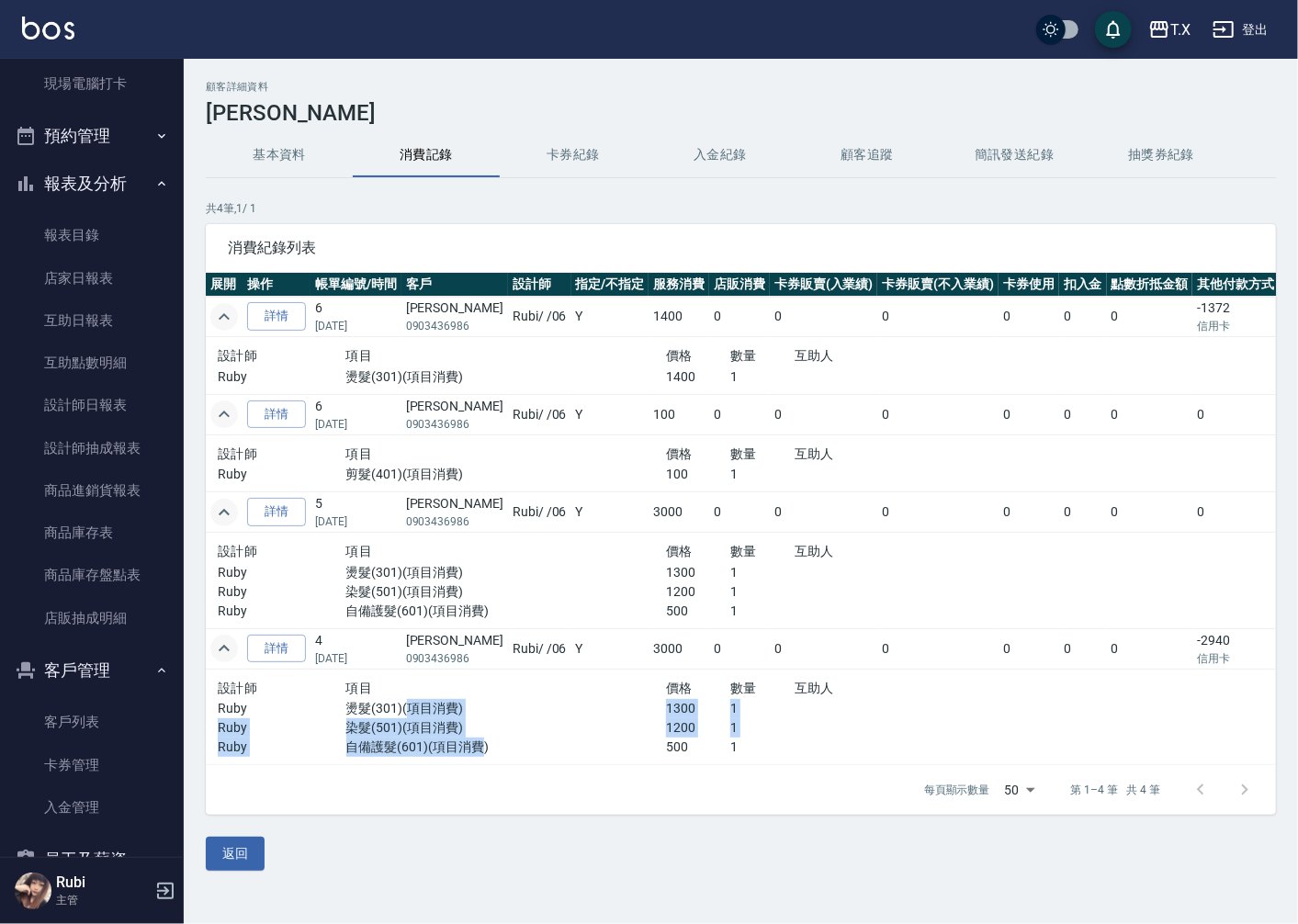
click at [459, 759] on div "設計師 項目 價格 數量 互助人 Ruby 燙髮(301)(項目消費) 1300 1 Ruby 染髮(501)(項目消費) 1200 1 Ruby 自備護髮(…" at bounding box center [602, 717] width 784 height 95
click at [483, 810] on div "每頁顯示數量 50 50 第 1–4 筆 共 4 筆" at bounding box center [740, 790] width 1070 height 50
drag, startPoint x: 469, startPoint y: 746, endPoint x: 457, endPoint y: 717, distance: 31.4
click at [457, 719] on div "設計師 項目 價格 數量 互助人 Ruby 燙髮(301)(項目消費) 1300 1 Ruby 染髮(501)(項目消費) 1200 1 Ruby 自備護髮(…" at bounding box center [602, 716] width 769 height 80
drag, startPoint x: 434, startPoint y: 700, endPoint x: 462, endPoint y: 745, distance: 53.0
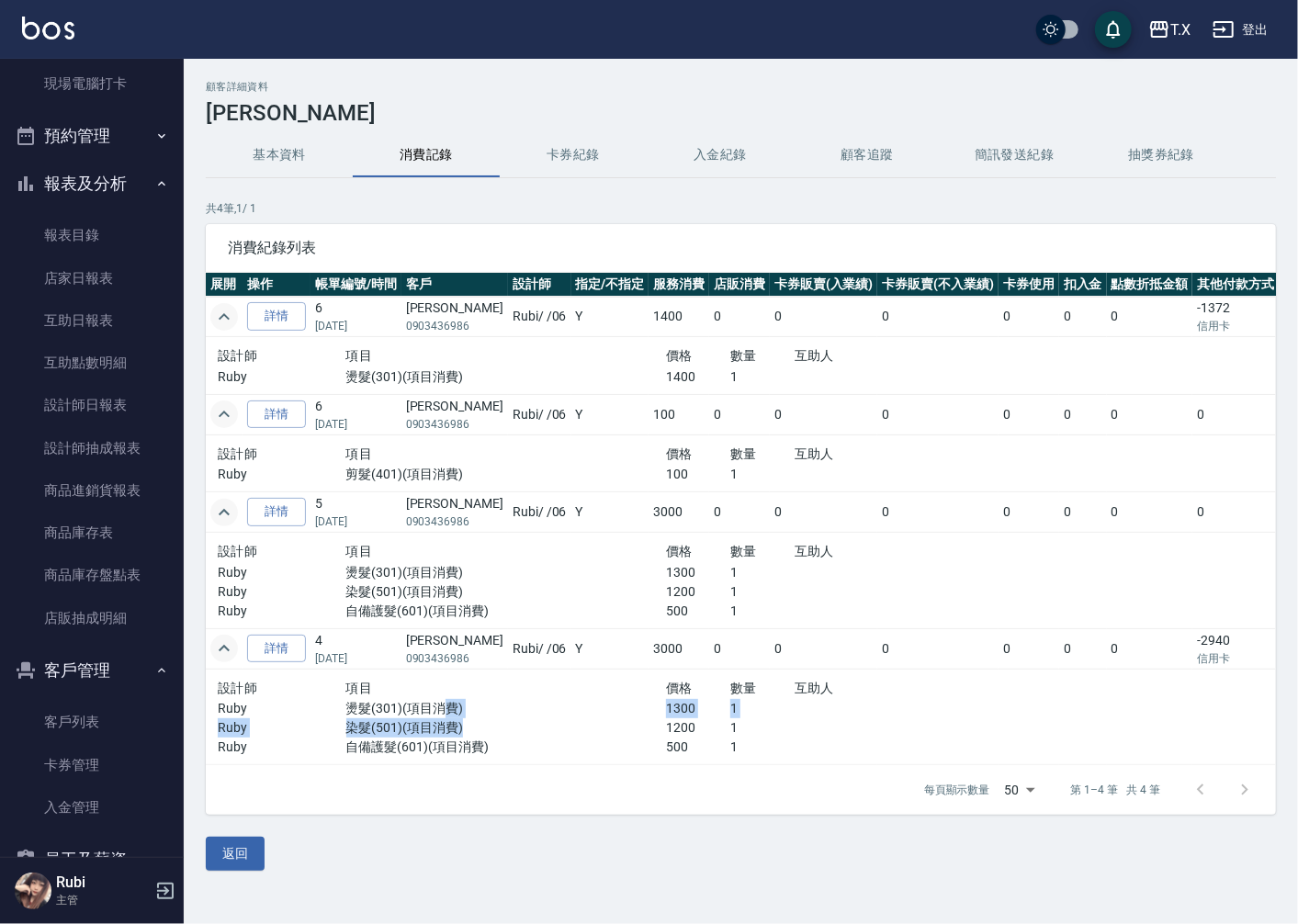
click at [460, 741] on div "設計師 項目 價格 數量 互助人 Ruby 燙髮(301)(項目消費) 1300 1 Ruby 染髮(501)(項目消費) 1200 1 Ruby 自備護髮(…" at bounding box center [602, 716] width 769 height 80
click at [475, 796] on div "每頁顯示數量 50 50 第 1–4 筆 共 4 筆" at bounding box center [740, 790] width 1070 height 50
click at [110, 676] on button "客戶管理" at bounding box center [91, 671] width 169 height 48
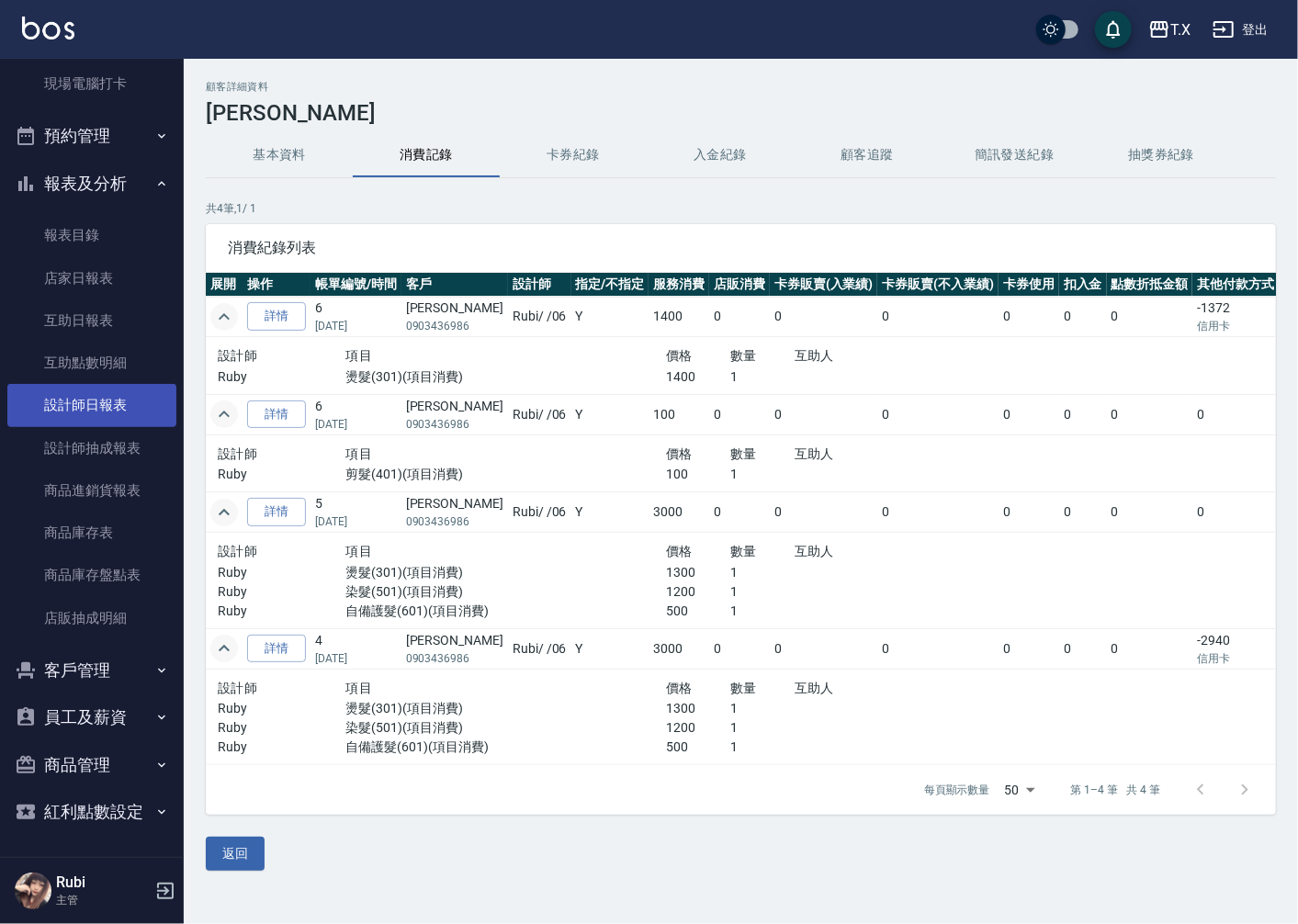
click at [121, 408] on link "設計師日報表" at bounding box center [91, 404] width 169 height 43
